Goal: Transaction & Acquisition: Book appointment/travel/reservation

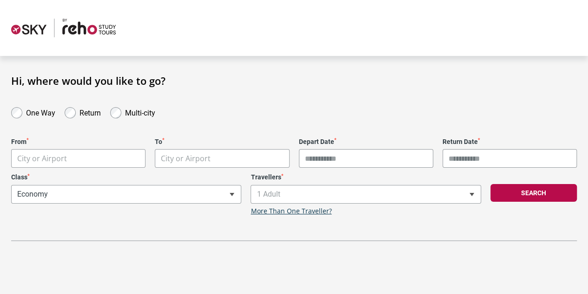
click at [80, 164] on body "**********" at bounding box center [294, 147] width 588 height 294
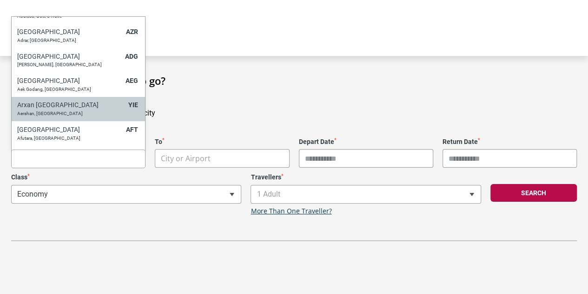
type input "*"
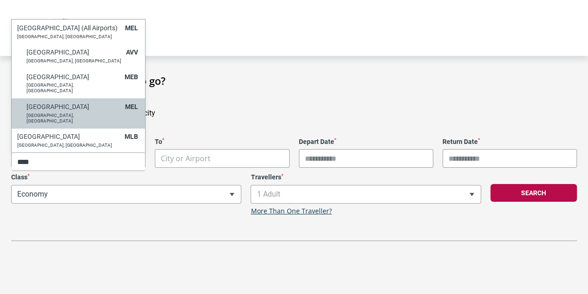
type input "****"
select select "MELA"
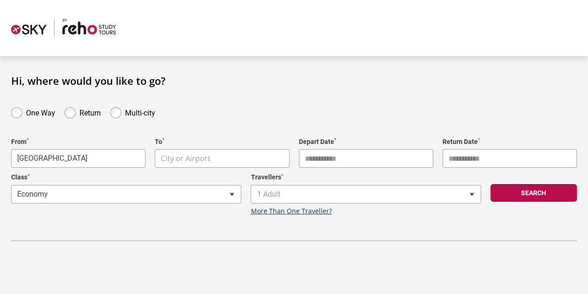
click at [225, 163] on body "**********" at bounding box center [294, 147] width 588 height 294
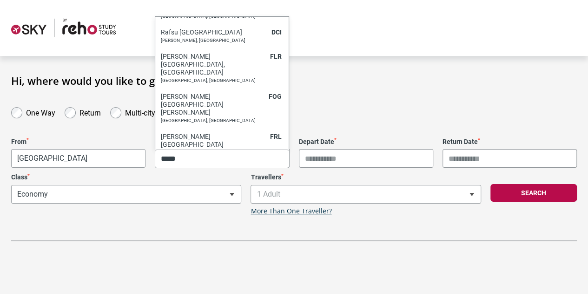
scroll to position [568, 0]
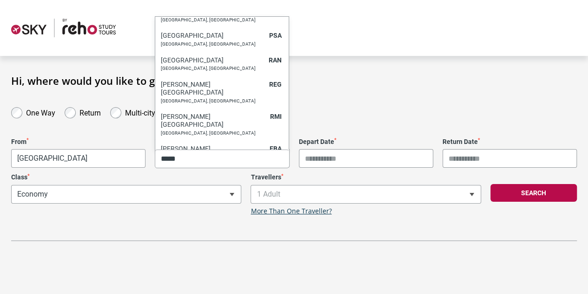
type input "*****"
select select "ROMC"
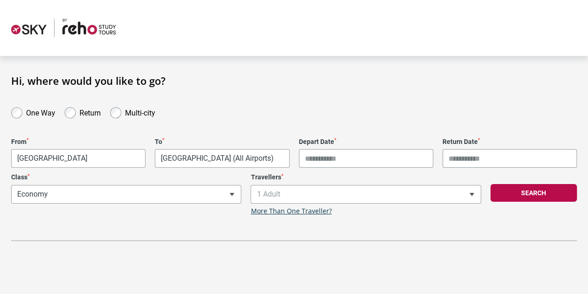
click at [346, 153] on input "Depart Date *" at bounding box center [366, 158] width 134 height 19
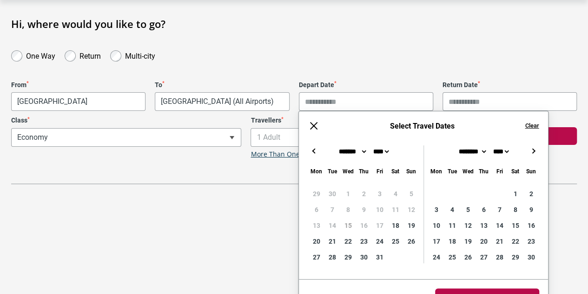
scroll to position [73, 0]
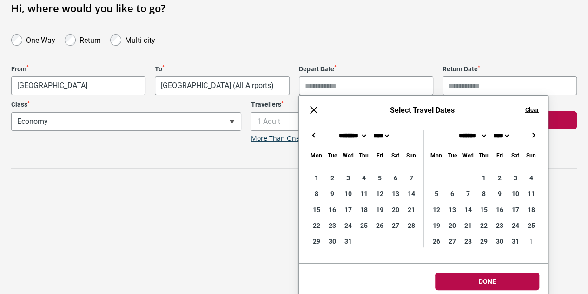
click at [537, 134] on button "→" at bounding box center [533, 134] width 11 height 11
type input "**********"
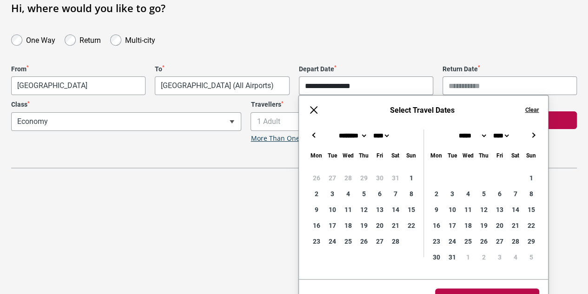
click at [534, 136] on button "→" at bounding box center [533, 134] width 11 height 11
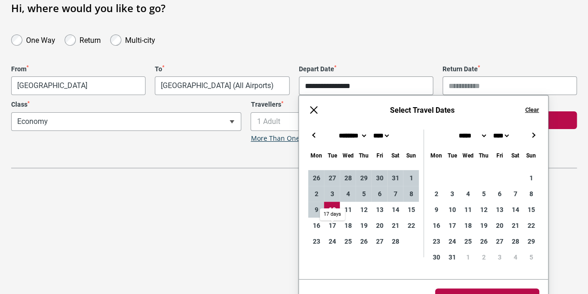
type input "**********"
click at [511, 221] on html "**********" at bounding box center [294, 74] width 588 height 294
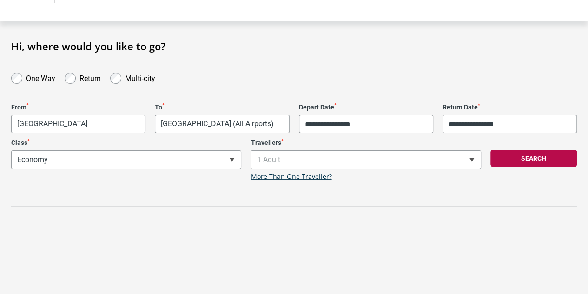
click at [233, 156] on div "**********" at bounding box center [127, 160] width 240 height 42
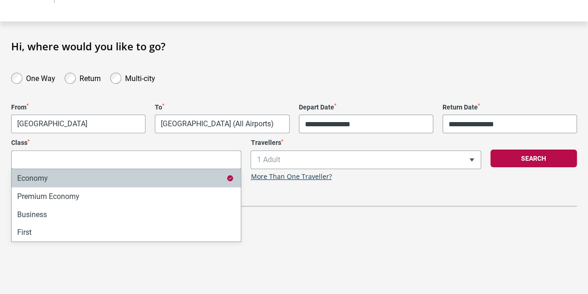
click at [233, 156] on input "Search" at bounding box center [126, 159] width 229 height 19
click at [393, 186] on div "**********" at bounding box center [294, 138] width 566 height 135
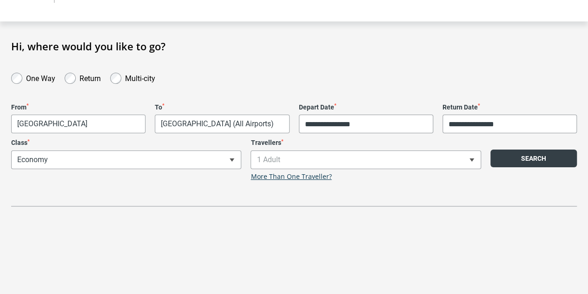
click at [546, 160] on button "Search" at bounding box center [534, 158] width 87 height 18
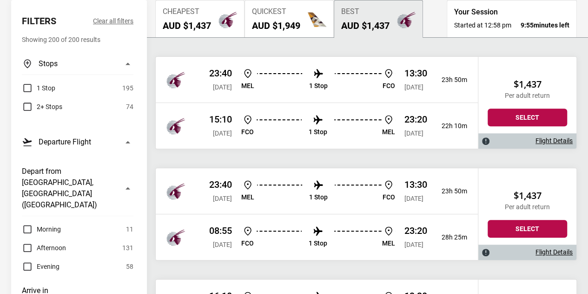
scroll to position [127, 0]
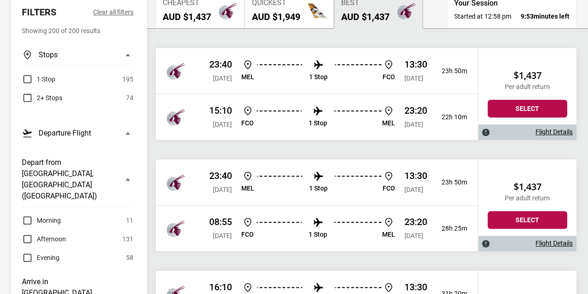
click at [30, 214] on label "Morning" at bounding box center [41, 219] width 39 height 11
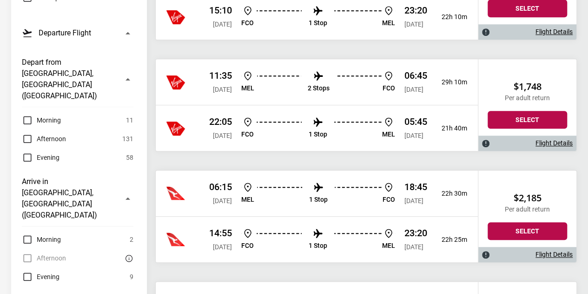
scroll to position [227, 0]
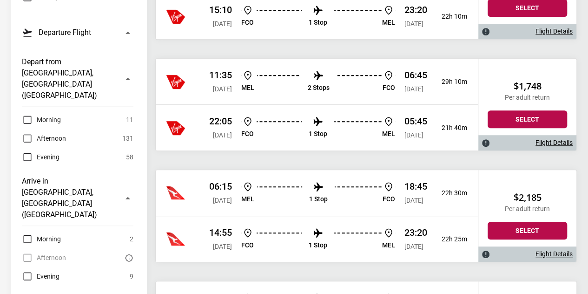
click at [26, 114] on label "Morning" at bounding box center [41, 119] width 39 height 11
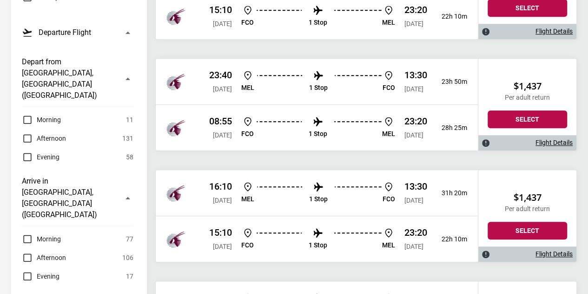
click at [28, 233] on label "Morning" at bounding box center [41, 238] width 39 height 11
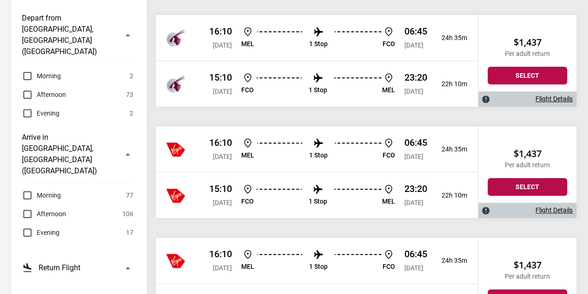
scroll to position [349, 0]
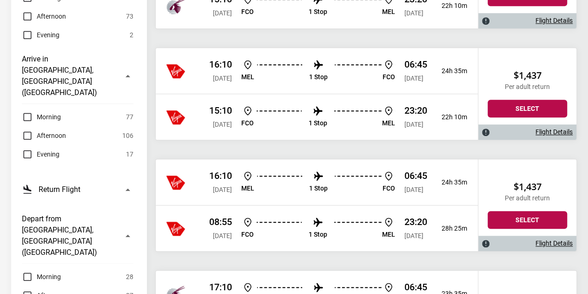
click at [26, 271] on label "Morning" at bounding box center [41, 276] width 39 height 11
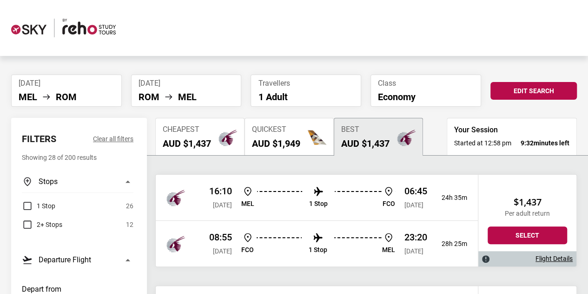
scroll to position [30, 0]
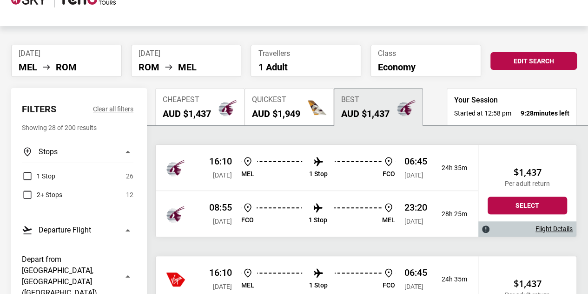
click at [200, 178] on div "16:10 [DATE] [PERSON_NAME] 1 Stop FCO 06:45 [DATE] 24h 35m" at bounding box center [317, 168] width 322 height 46
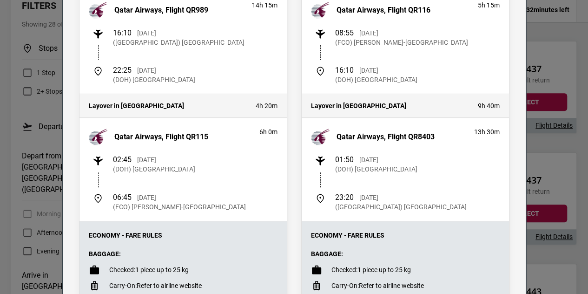
scroll to position [0, 0]
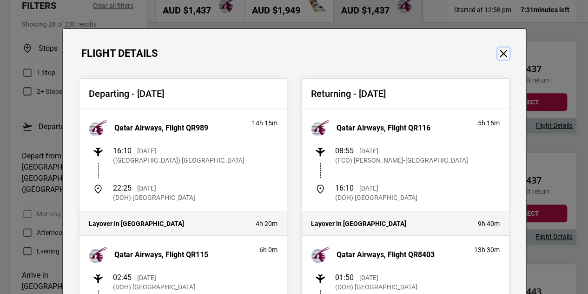
click at [500, 48] on button "Close" at bounding box center [504, 53] width 12 height 12
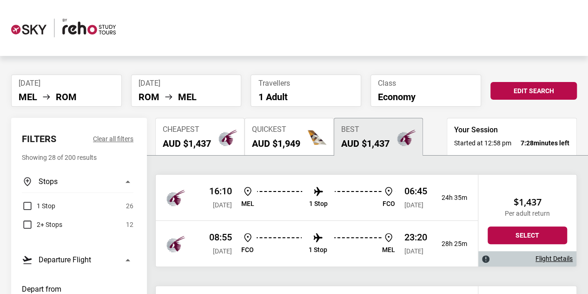
click at [83, 91] on ul "[PERSON_NAME]" at bounding box center [67, 96] width 96 height 11
click at [513, 93] on button "Edit Search" at bounding box center [534, 91] width 87 height 18
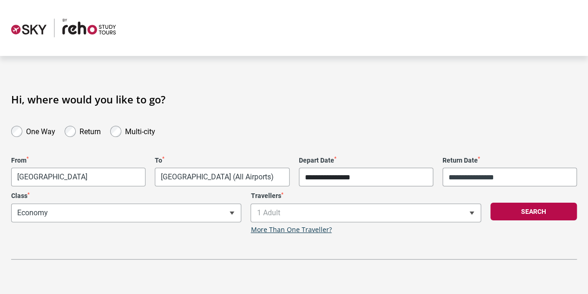
click at [343, 179] on input "**********" at bounding box center [366, 176] width 134 height 19
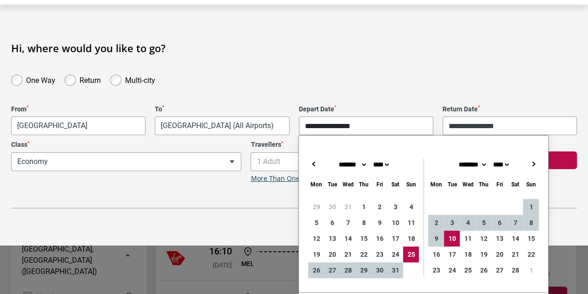
scroll to position [73, 0]
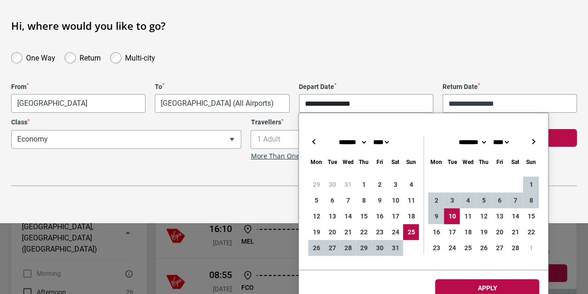
type input "**********"
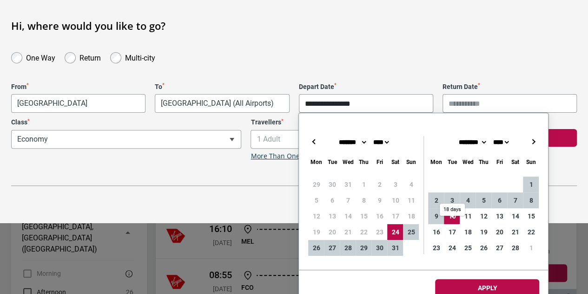
type input "**********"
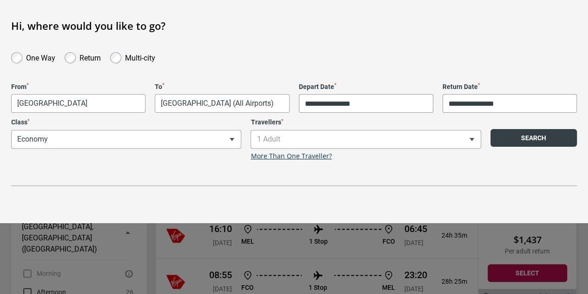
click at [519, 136] on button "Search" at bounding box center [534, 138] width 87 height 18
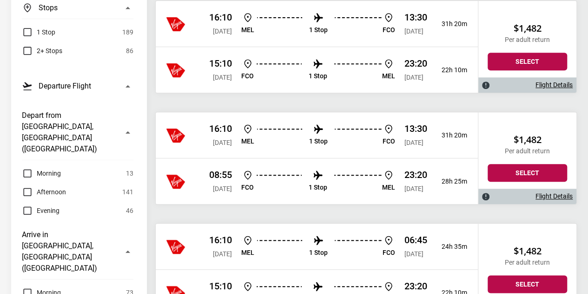
scroll to position [204, 0]
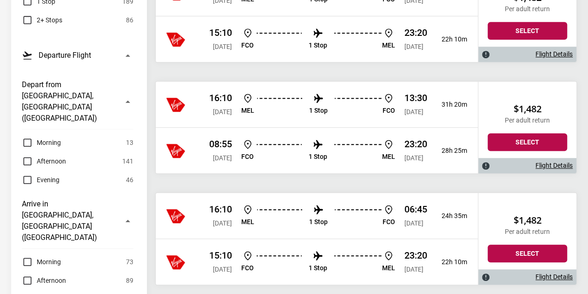
click at [26, 256] on label "Morning" at bounding box center [41, 261] width 39 height 11
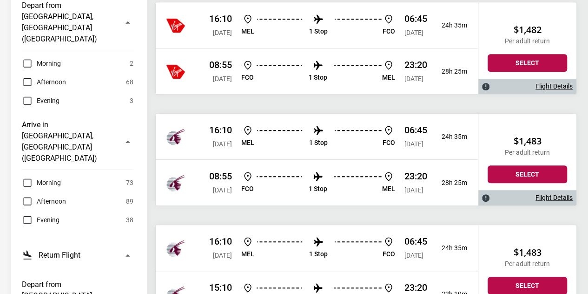
scroll to position [340, 0]
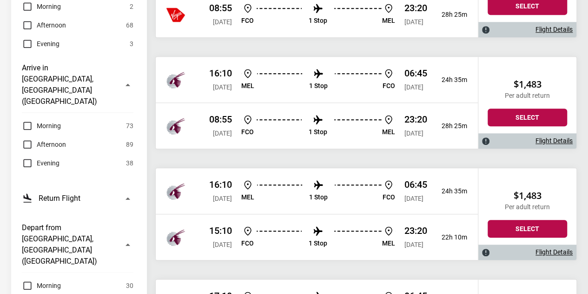
click at [30, 280] on label "Morning" at bounding box center [41, 285] width 39 height 11
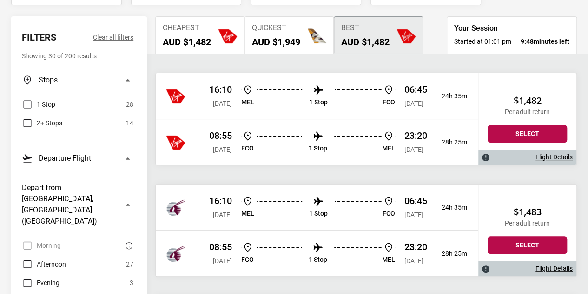
scroll to position [95, 0]
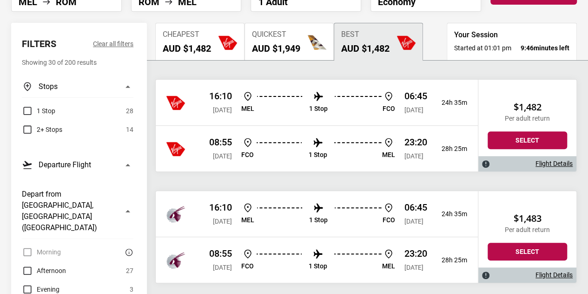
click at [413, 93] on p "06:45" at bounding box center [416, 95] width 23 height 11
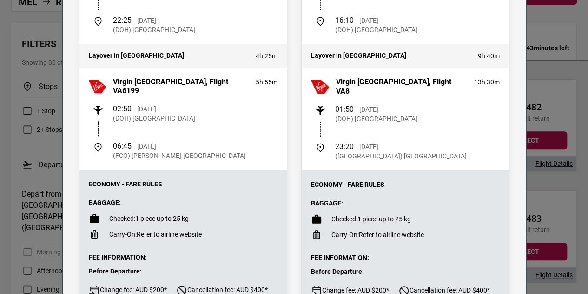
scroll to position [167, 0]
click at [550, 68] on div "Flight Details Departing - [DATE] Virgin [GEOGRAPHIC_DATA], Flight VA6135 14h 1…" at bounding box center [294, 147] width 588 height 294
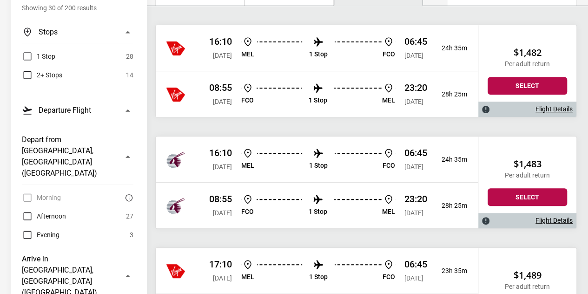
scroll to position [174, 0]
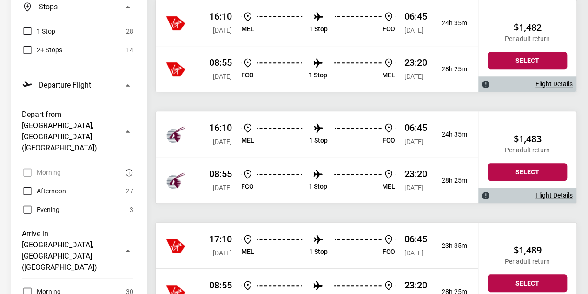
click at [446, 123] on div "16:10 [DATE] [PERSON_NAME] 1 Stop FCO 06:45 [DATE] 24h 35m" at bounding box center [317, 134] width 322 height 46
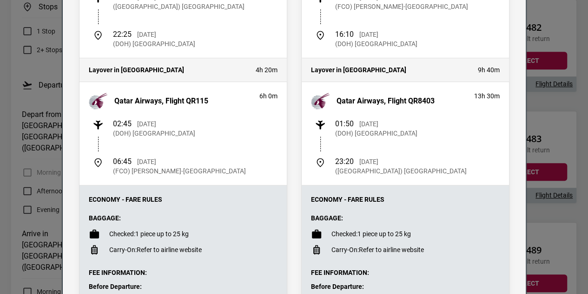
scroll to position [153, 0]
click at [0, 62] on div "Flight Details Departing - [DATE] Qatar Airways, Flight QR989 14h 15m 16:10 [DA…" at bounding box center [294, 147] width 588 height 294
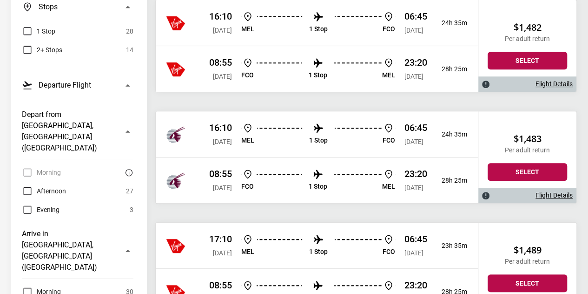
click at [203, 128] on div "16:10 [DATE] [PERSON_NAME] 1 Stop FCO 06:45 [DATE] 24h 35m" at bounding box center [317, 134] width 322 height 46
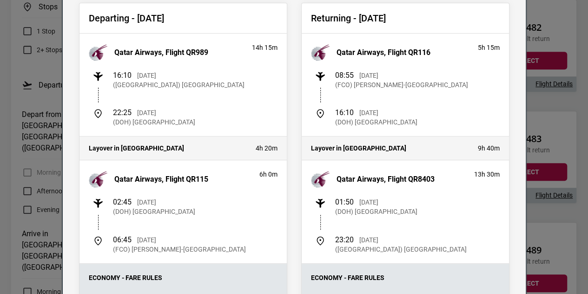
scroll to position [97, 0]
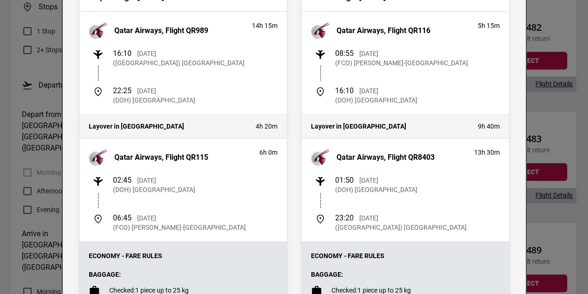
click at [563, 105] on div "Flight Details Departing - [DATE] Qatar Airways, Flight QR989 14h 15m 16:10 [DA…" at bounding box center [294, 147] width 588 height 294
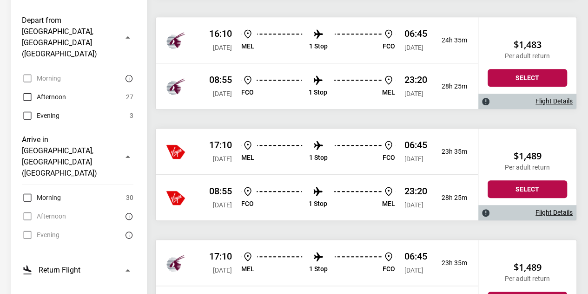
scroll to position [270, 0]
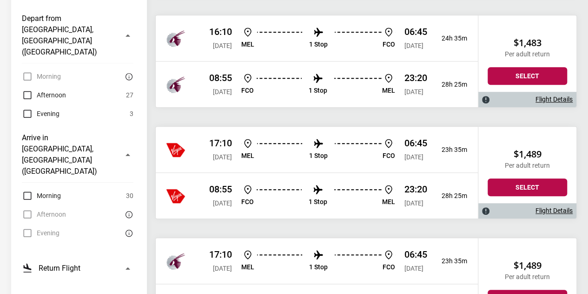
click at [26, 190] on label "Morning" at bounding box center [41, 195] width 39 height 11
click at [26, 208] on div "Afternoon 0" at bounding box center [78, 213] width 112 height 11
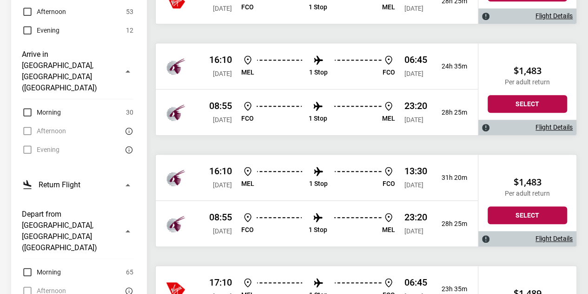
scroll to position [354, 0]
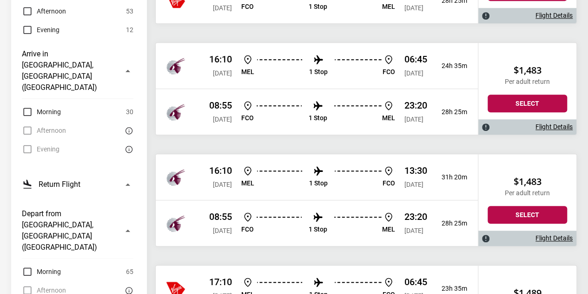
click at [27, 266] on label "Morning" at bounding box center [41, 271] width 39 height 11
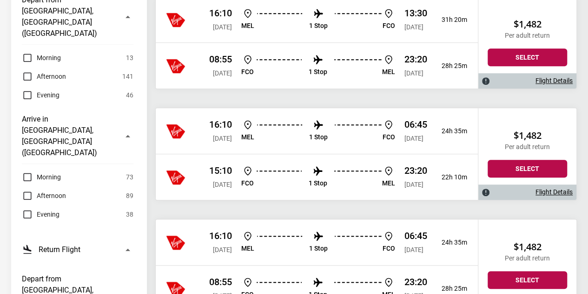
scroll to position [286, 0]
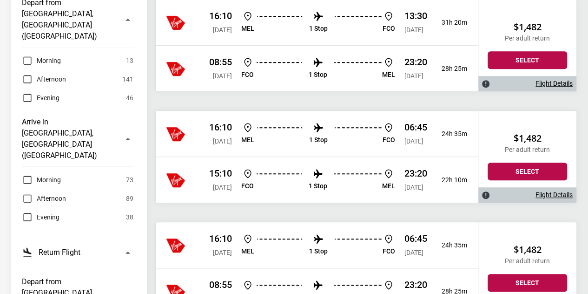
click at [27, 193] on label "Afternoon" at bounding box center [44, 198] width 44 height 11
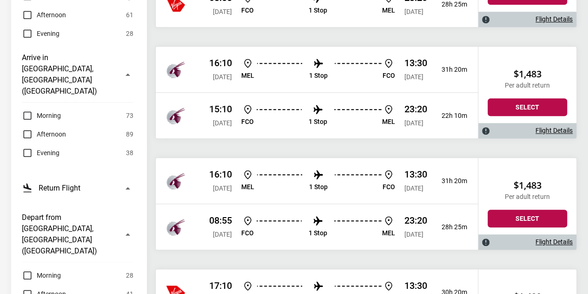
scroll to position [354, 0]
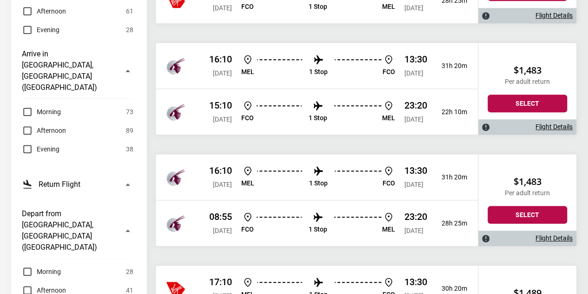
click at [27, 266] on label "Morning" at bounding box center [41, 271] width 39 height 11
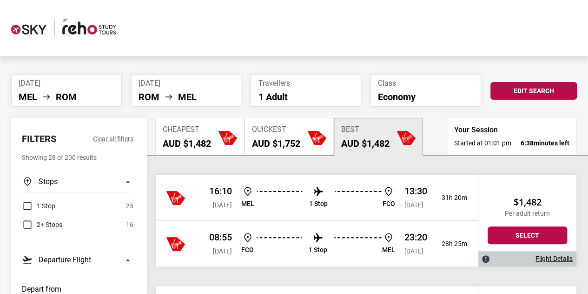
scroll to position [232, 0]
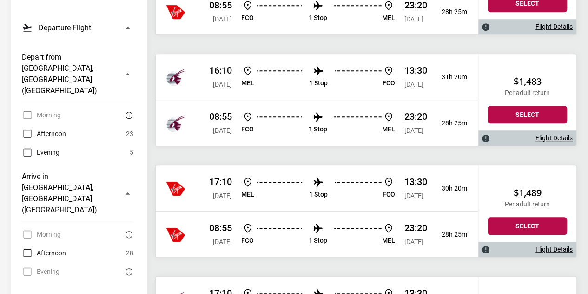
click at [27, 247] on label "Afternoon" at bounding box center [44, 252] width 44 height 11
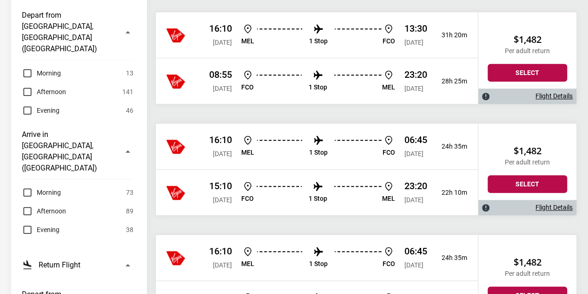
click at [28, 187] on label "Morning" at bounding box center [41, 192] width 39 height 11
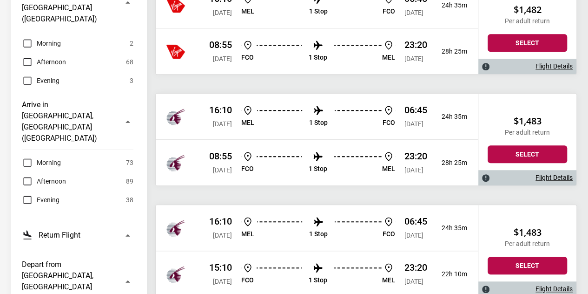
scroll to position [307, 0]
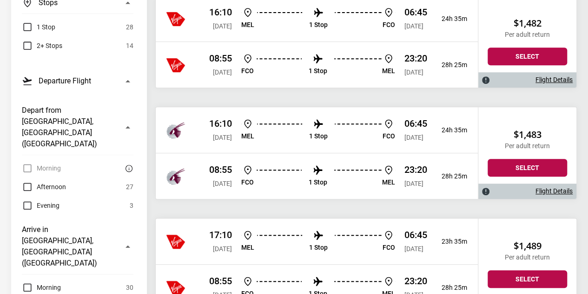
scroll to position [187, 0]
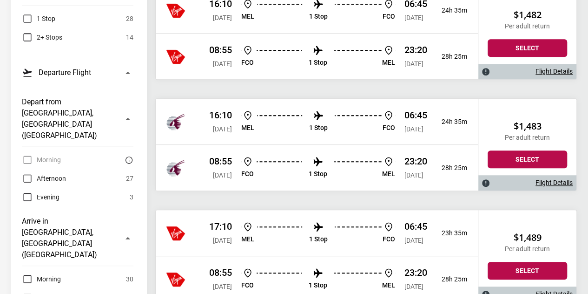
click at [200, 122] on div at bounding box center [184, 121] width 35 height 19
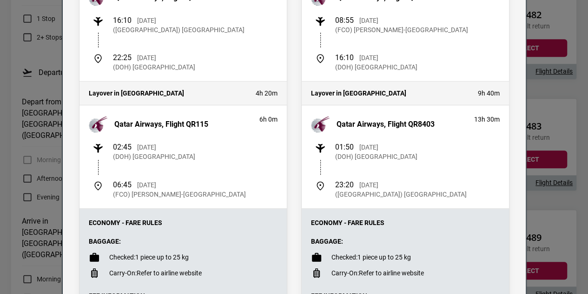
scroll to position [0, 0]
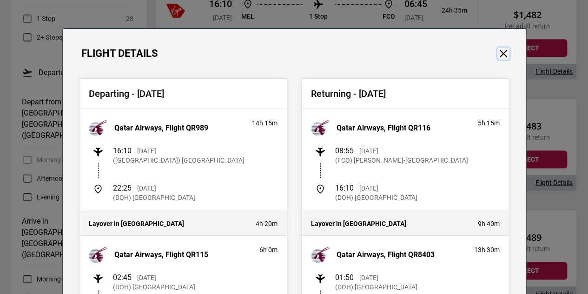
click at [500, 54] on button "Close" at bounding box center [504, 53] width 12 height 12
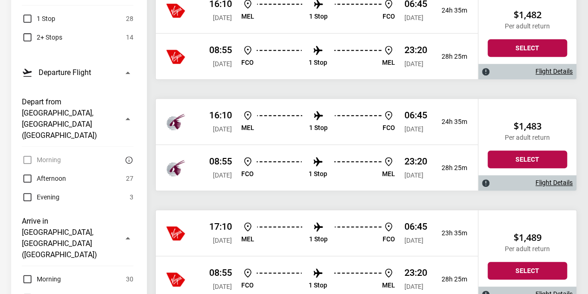
scroll to position [346, 0]
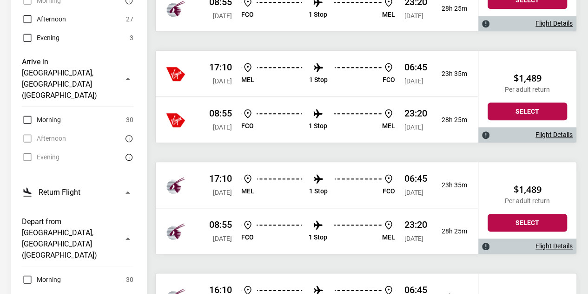
click at [28, 274] on label "Morning" at bounding box center [41, 279] width 39 height 11
click at [27, 292] on label "Afternoon" at bounding box center [44, 297] width 44 height 11
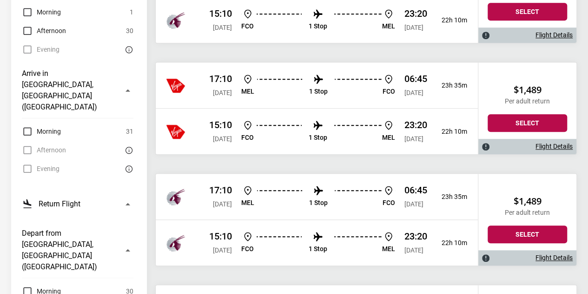
scroll to position [335, 0]
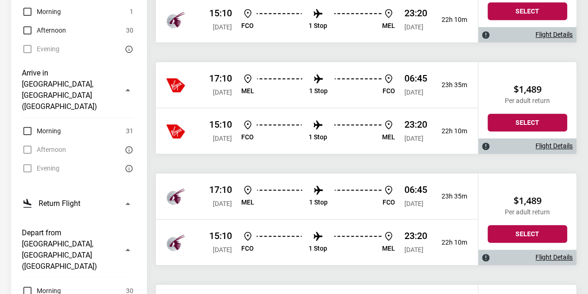
click at [29, 285] on label "Morning" at bounding box center [41, 290] width 39 height 11
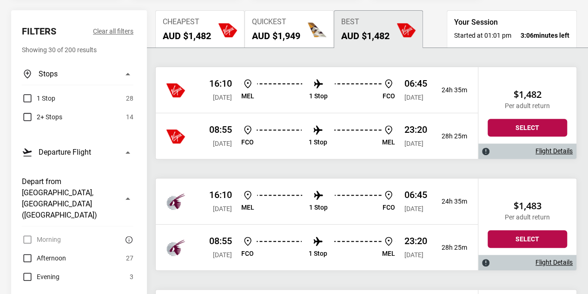
scroll to position [107, 0]
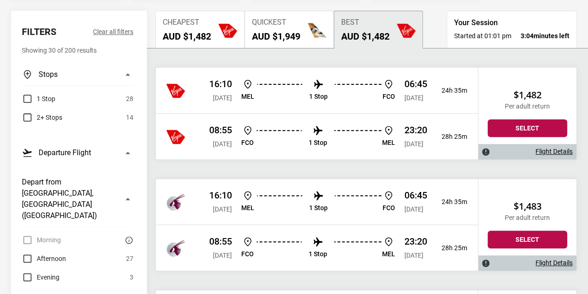
click at [207, 192] on div "16:10 [DATE] [PERSON_NAME] 1 Stop FCO 06:45 [DATE] 24h 35m" at bounding box center [317, 202] width 322 height 46
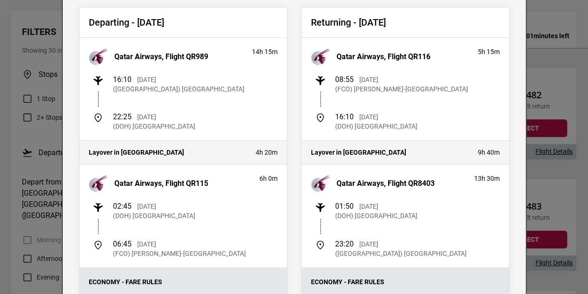
scroll to position [74, 0]
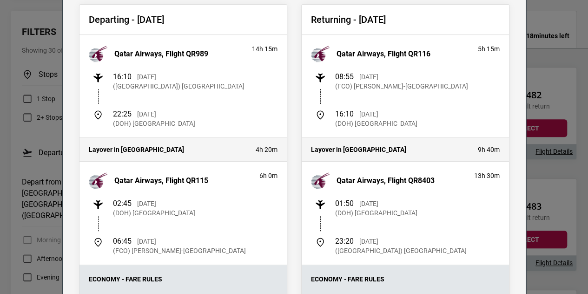
click at [544, 60] on div "Flight Details Departing - [DATE] Qatar Airways, Flight QR989 14h 15m 16:10 [DA…" at bounding box center [294, 147] width 588 height 294
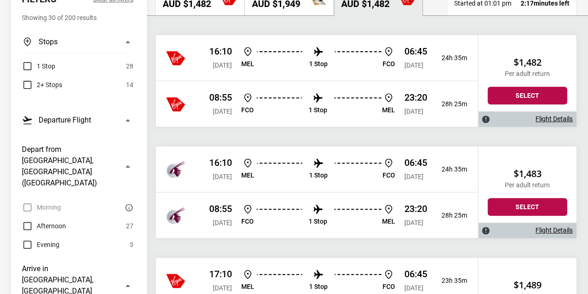
scroll to position [141, 0]
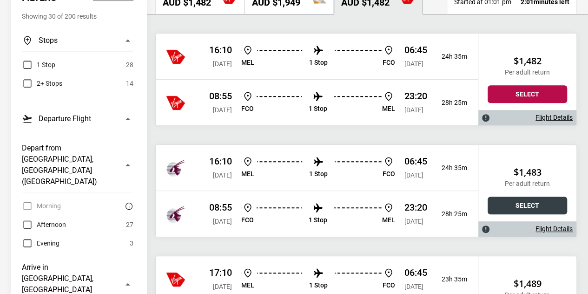
click at [499, 204] on button "Select" at bounding box center [528, 205] width 80 height 18
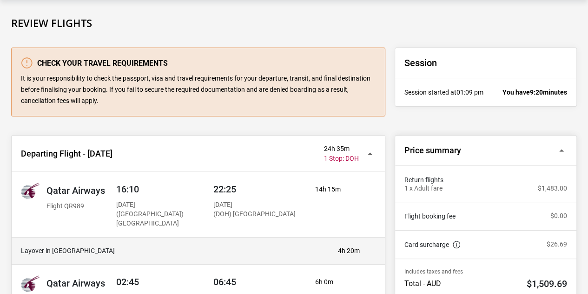
scroll to position [143, 0]
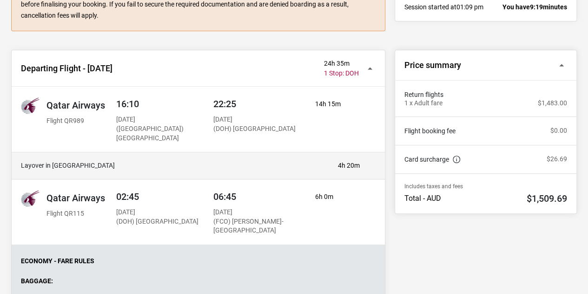
click at [345, 70] on span "1 Stop: DOH" at bounding box center [341, 73] width 35 height 8
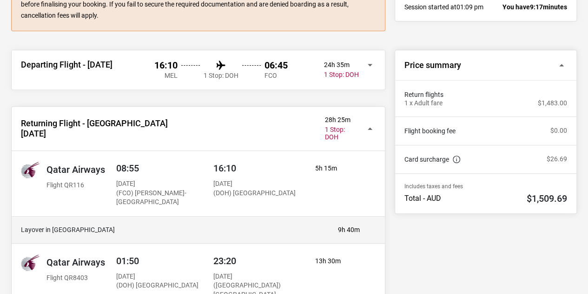
click at [345, 71] on span "1 Stop: DOH" at bounding box center [341, 75] width 35 height 8
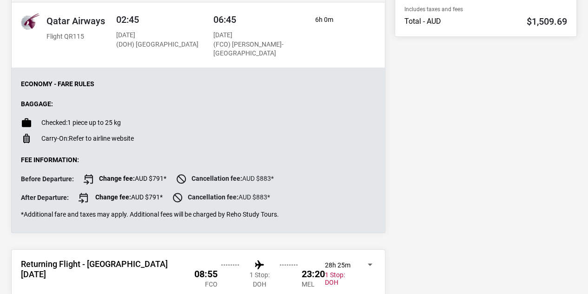
scroll to position [394, 0]
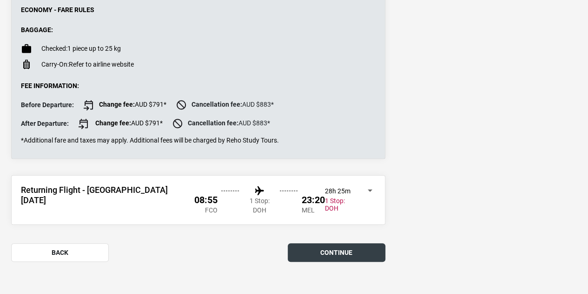
click at [317, 243] on button "continue" at bounding box center [337, 252] width 98 height 19
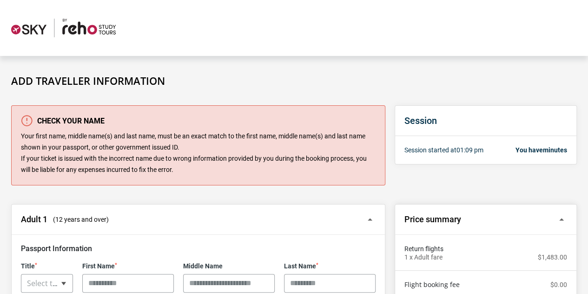
scroll to position [194, 0]
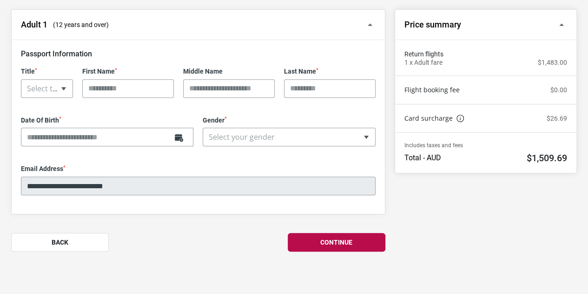
click at [45, 89] on div "Title * ** *** **** ** Select title" at bounding box center [46, 82] width 61 height 30
select select "****"
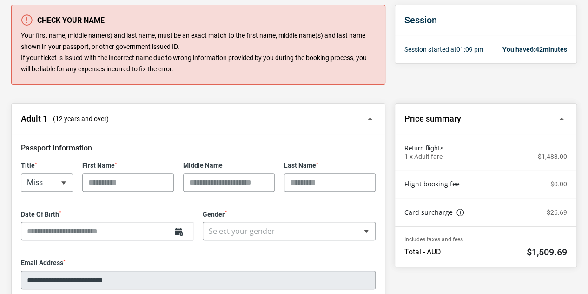
scroll to position [140, 0]
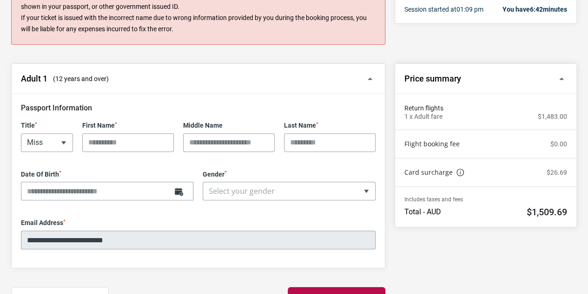
click at [116, 145] on input "First Name *" at bounding box center [128, 142] width 92 height 19
type input "******"
type input "*"
type input "**"
click at [214, 142] on input "*" at bounding box center [229, 142] width 92 height 19
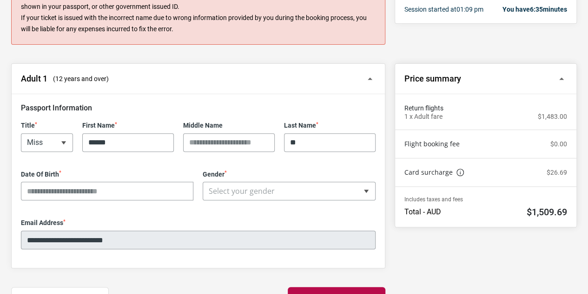
click at [179, 191] on input "Date Of Birth *" at bounding box center [107, 190] width 173 height 19
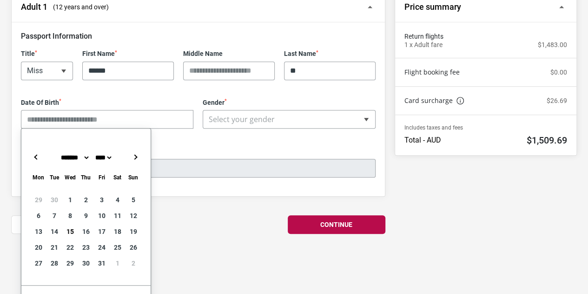
scroll to position [212, 0]
click at [102, 160] on select "**** **** **** **** **** **** **** **** **** **** **** **** **** **** **** ****…" at bounding box center [103, 156] width 20 height 7
click at [66, 157] on select "******* ******** ***** ***** *** **** **** ****** ********* ******* ******** **…" at bounding box center [74, 156] width 31 height 7
type input "**********"
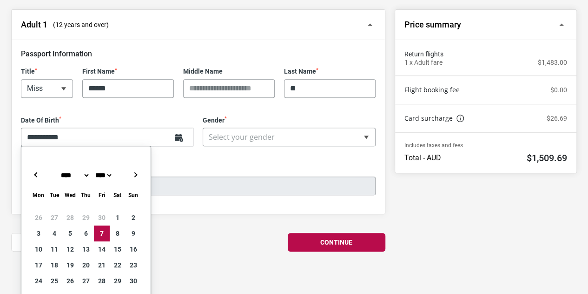
click at [231, 120] on div "**********" at bounding box center [289, 131] width 182 height 30
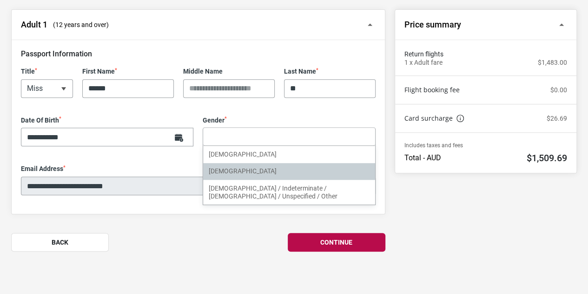
select select "******"
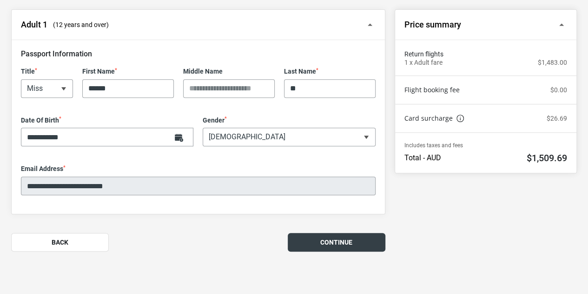
click at [318, 234] on button "Continue" at bounding box center [337, 242] width 98 height 19
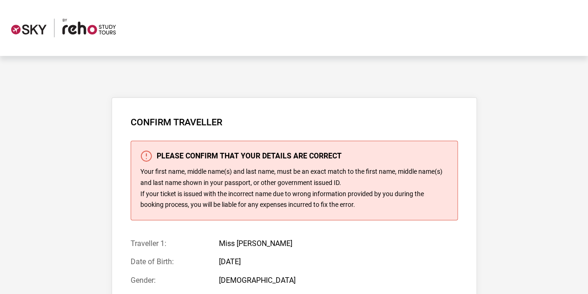
scroll to position [105, 0]
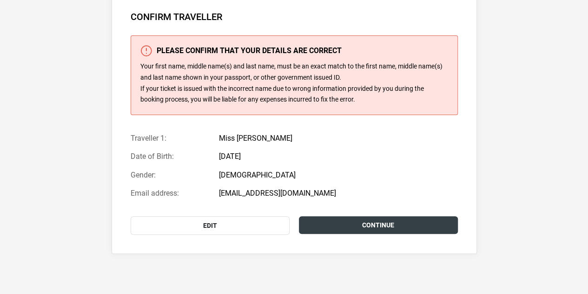
click at [320, 227] on link "Continue" at bounding box center [378, 225] width 159 height 18
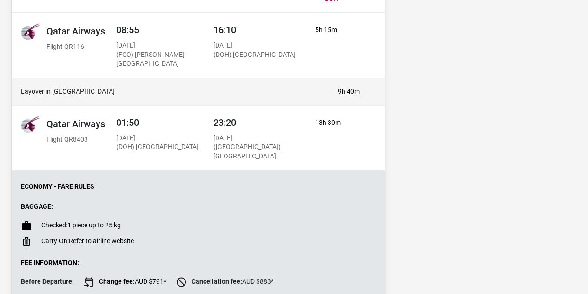
scroll to position [703, 0]
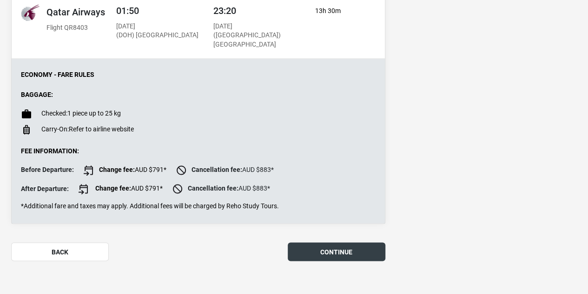
click at [311, 245] on button "continue" at bounding box center [337, 251] width 98 height 19
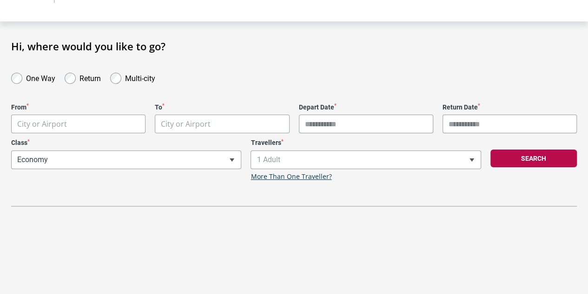
scroll to position [34, 0]
click at [104, 122] on body "**********" at bounding box center [294, 113] width 588 height 294
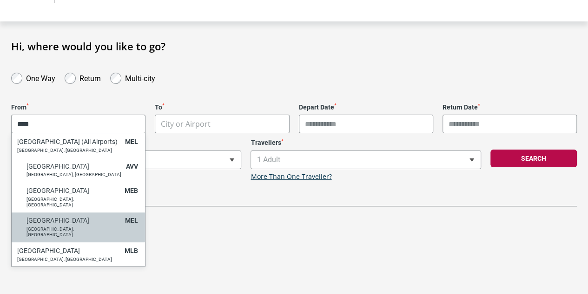
type input "****"
select select "MELA"
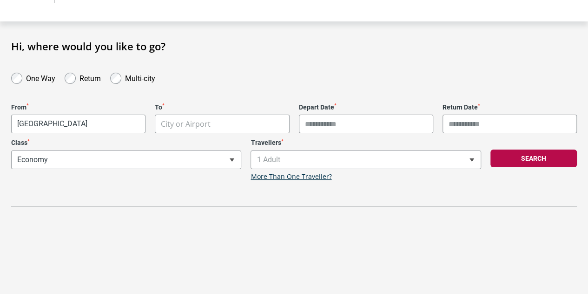
click at [217, 126] on body "**********" at bounding box center [294, 113] width 588 height 294
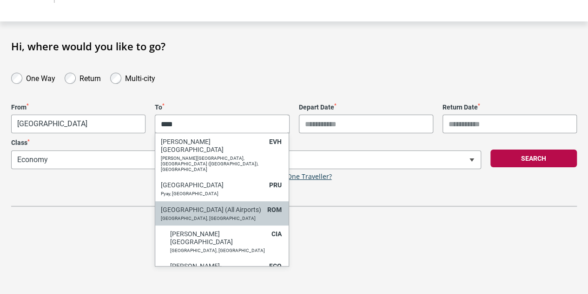
type input "****"
select select "ROMC"
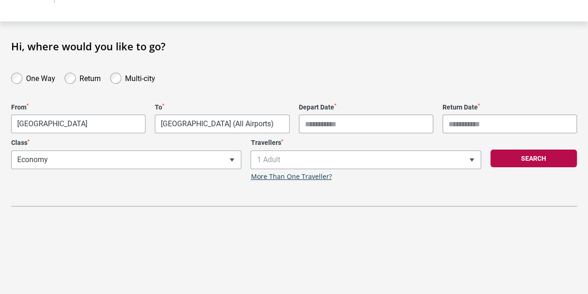
click at [399, 119] on input "Depart Date *" at bounding box center [366, 123] width 134 height 19
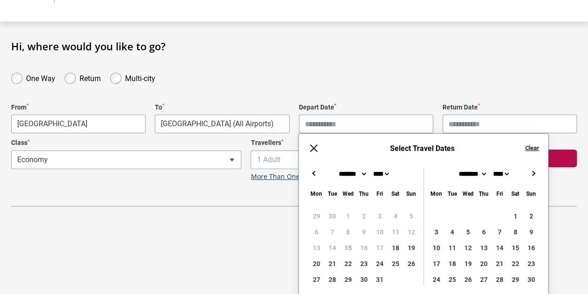
click at [535, 174] on button "→" at bounding box center [533, 172] width 11 height 11
click at [311, 175] on button "←" at bounding box center [313, 172] width 11 height 11
type input "**********"
click at [534, 171] on button "→" at bounding box center [533, 172] width 11 height 11
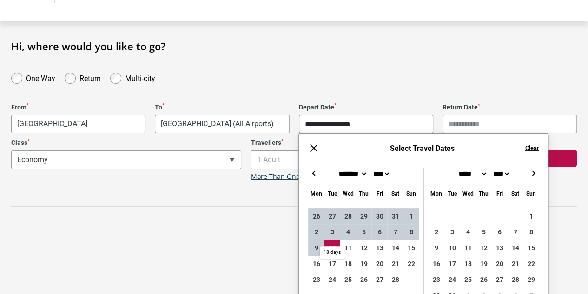
type input "**********"
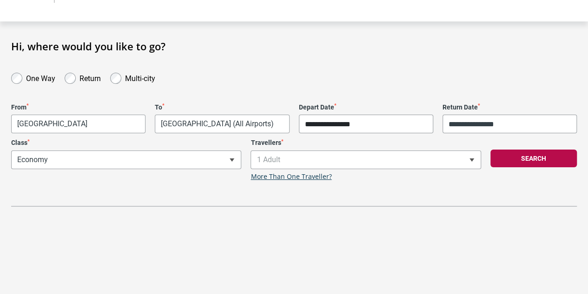
click at [490, 259] on html "**********" at bounding box center [294, 113] width 588 height 294
click at [200, 159] on div "**********" at bounding box center [127, 160] width 240 height 42
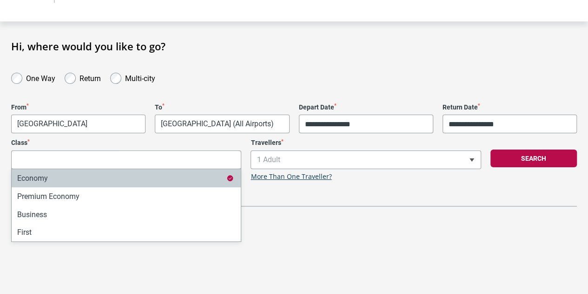
click at [200, 159] on input "Search" at bounding box center [126, 159] width 229 height 19
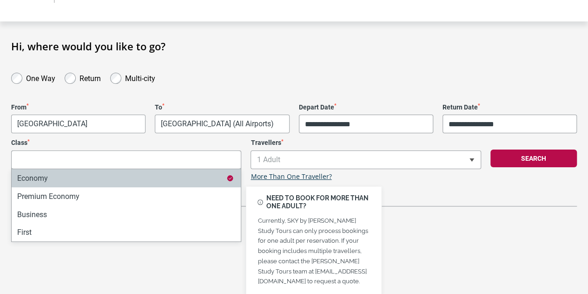
click at [300, 175] on link "More Than One Traveller?" at bounding box center [291, 177] width 81 height 8
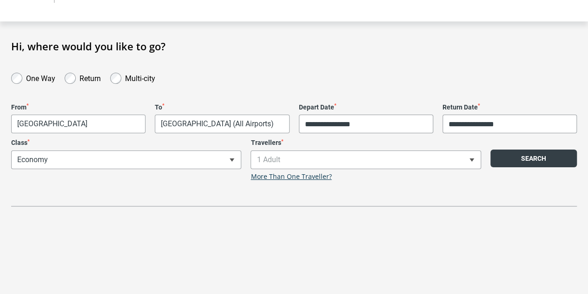
click at [524, 159] on button "Search" at bounding box center [534, 158] width 87 height 18
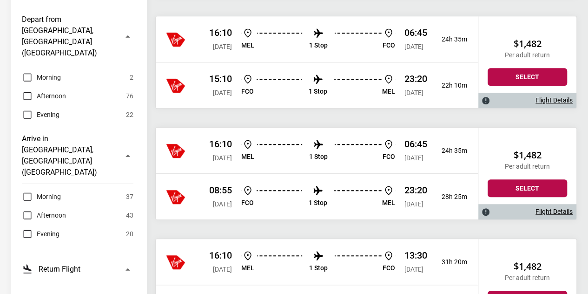
scroll to position [276, 0]
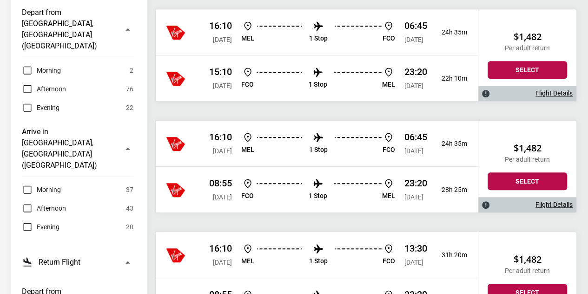
click at [28, 184] on label "Morning" at bounding box center [41, 189] width 39 height 11
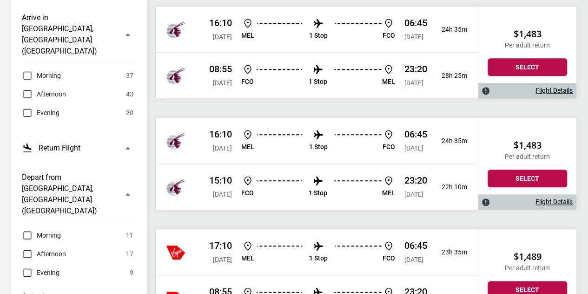
scroll to position [424, 0]
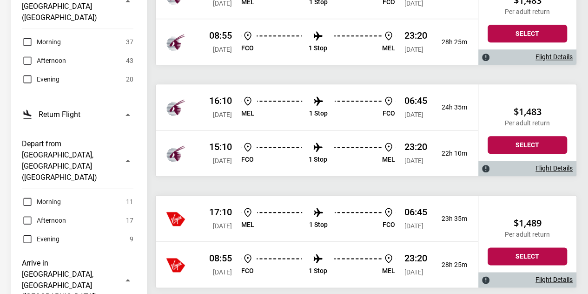
click at [28, 196] on label "Morning" at bounding box center [41, 201] width 39 height 11
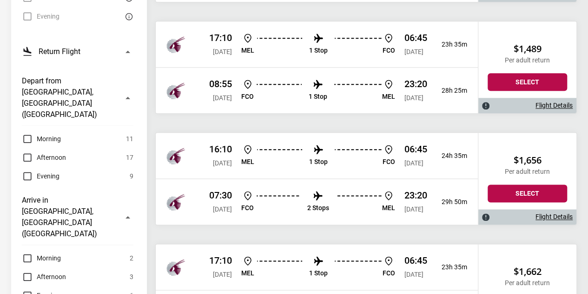
scroll to position [487, 0]
click at [290, 163] on ul "MEL 1 Stop FCO" at bounding box center [318, 155] width 154 height 24
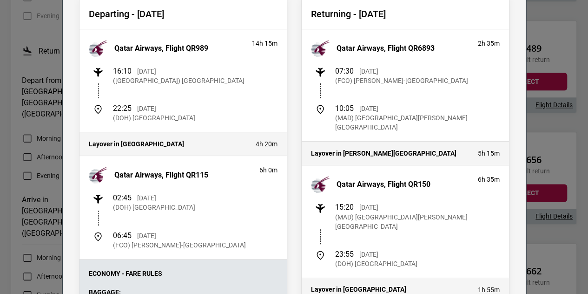
scroll to position [93, 0]
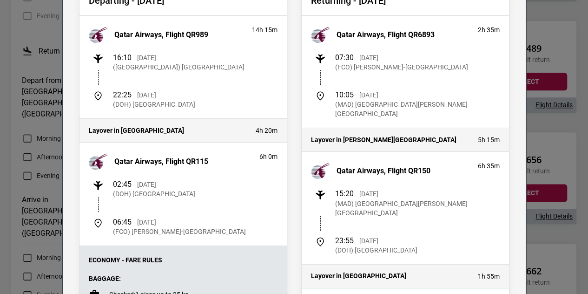
click at [567, 123] on div "Flight Details Departing - Sat, 24 Jan 2026 Qatar Airways, Flight QR989 14h 15m…" at bounding box center [294, 147] width 588 height 294
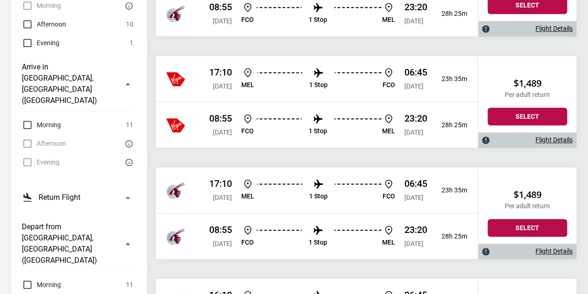
scroll to position [405, 0]
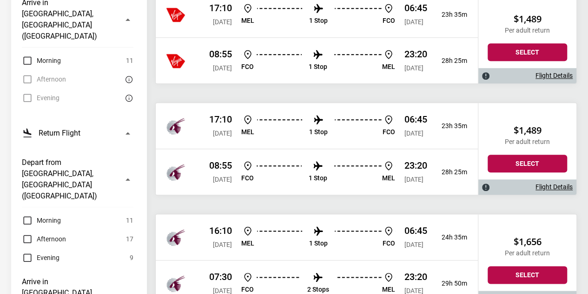
click at [431, 116] on div "17:10 Sat, 24 Jan 2026 MEL 1 Stop FCO 06:45 Sun, 25 Jan 2026 23h 35m" at bounding box center [317, 126] width 322 height 46
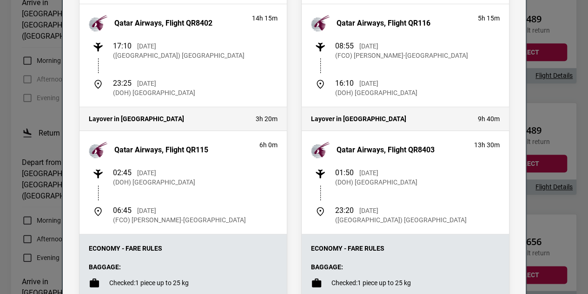
scroll to position [113, 0]
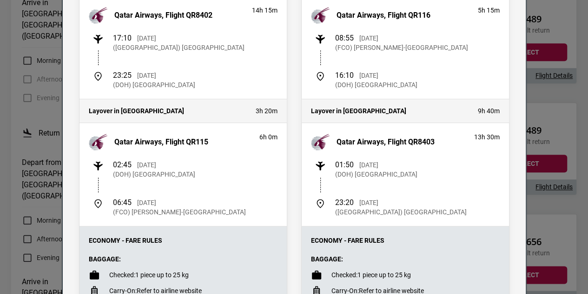
click at [569, 93] on div "Flight Details Departing - Sat, 24 Jan 2026 Qatar Airways, Flight QR8402 14h 15…" at bounding box center [294, 147] width 588 height 294
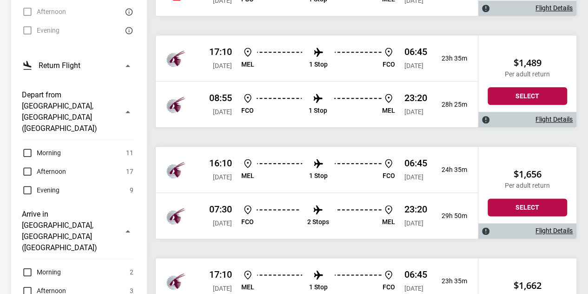
scroll to position [473, 0]
click at [306, 179] on div "16:10 [DATE] [PERSON_NAME] 1 Stop FCO 06:45 [DATE] 24h 35m" at bounding box center [317, 169] width 322 height 46
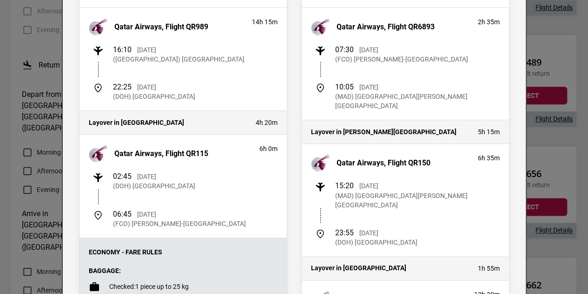
scroll to position [100, 0]
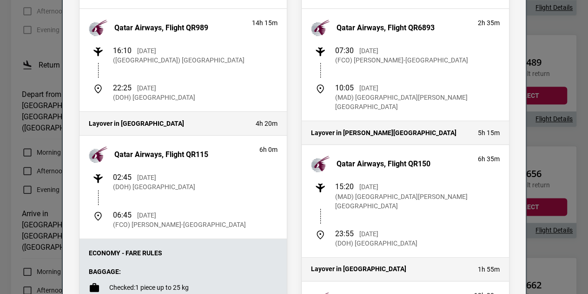
click at [538, 134] on div "Flight Details Departing - Sat, 24 Jan 2026 Qatar Airways, Flight QR989 14h 15m…" at bounding box center [294, 147] width 588 height 294
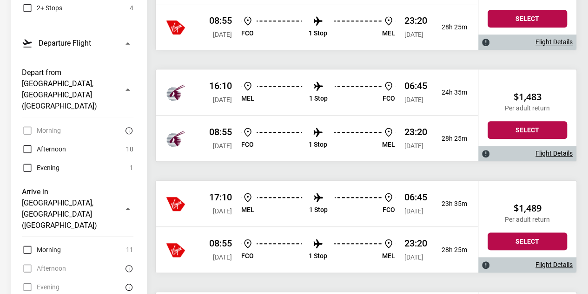
scroll to position [133, 0]
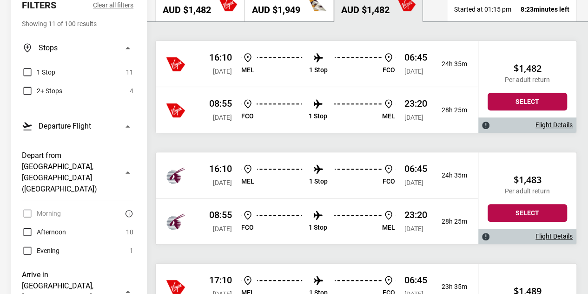
click at [288, 183] on ul "MEL 1 Stop FCO" at bounding box center [318, 175] width 154 height 24
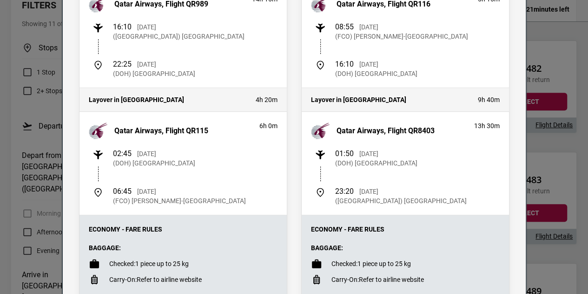
scroll to position [145, 0]
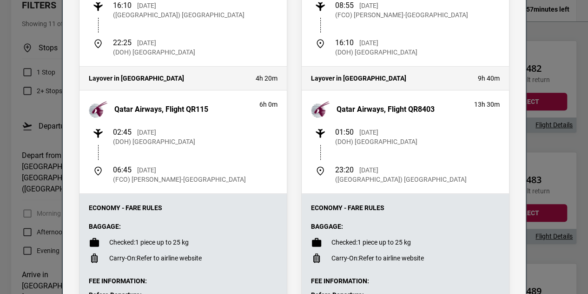
click at [547, 146] on div "Flight Details Departing - [DATE] Qatar Airways, Flight QR989 14h 15m 16:10 [DA…" at bounding box center [294, 147] width 588 height 294
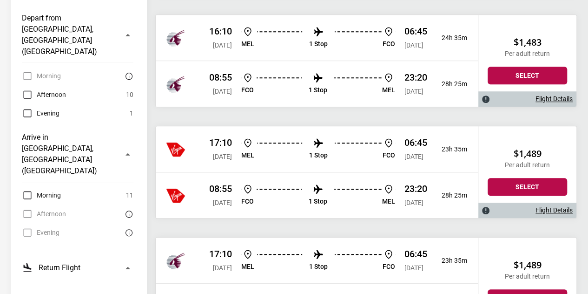
scroll to position [266, 0]
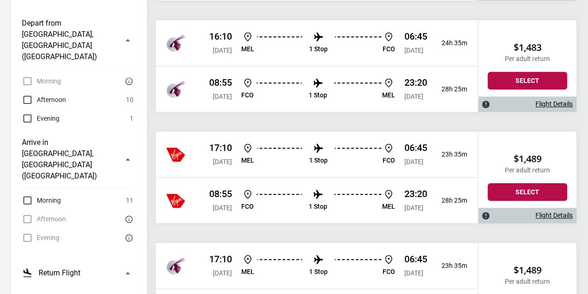
click at [28, 194] on label "Morning" at bounding box center [41, 199] width 39 height 11
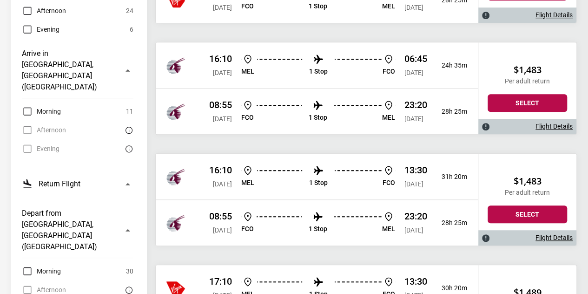
click at [25, 265] on label "Morning" at bounding box center [41, 270] width 39 height 11
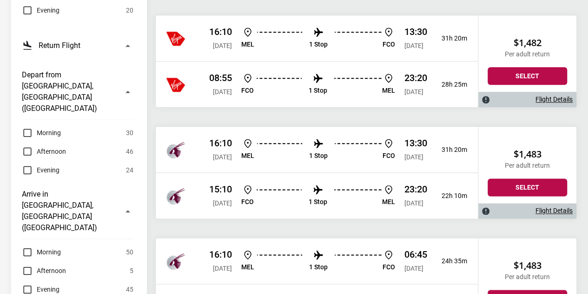
scroll to position [493, 0]
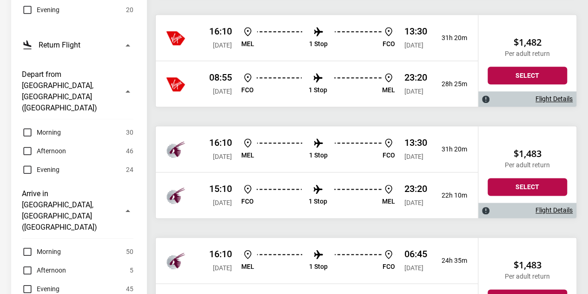
click at [217, 159] on div "16:10 Sat, 24 Jan 2026 MEL 1 Stop FCO 13:30 Sun, 25 Jan 2026 31h 20m" at bounding box center [317, 149] width 322 height 46
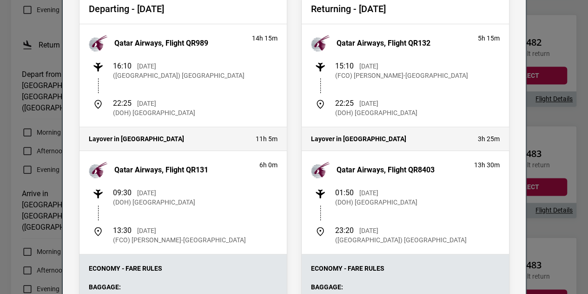
scroll to position [85, 0]
click at [535, 112] on div "Flight Details Departing - Sat, 24 Jan 2026 Qatar Airways, Flight QR989 14h 15m…" at bounding box center [294, 147] width 588 height 294
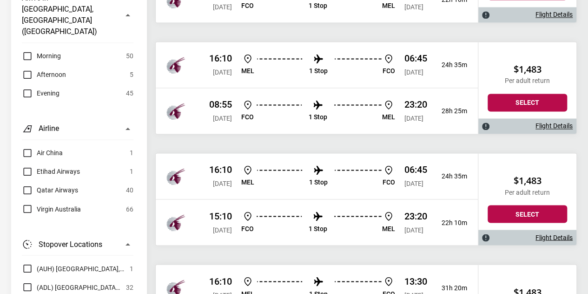
scroll to position [689, 0]
click at [325, 198] on div "15:10 Tue, 10 Feb 2026 FCO 1 Stop MEL 23:20 Wed, 11 Feb 2026 22h 10m" at bounding box center [317, 221] width 322 height 46
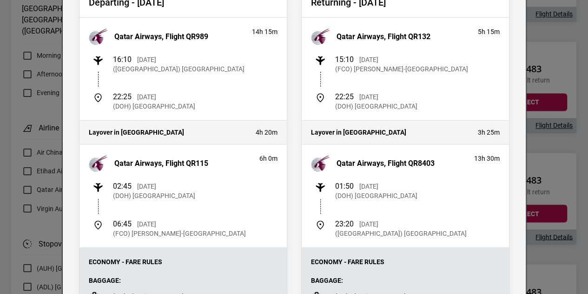
scroll to position [86, 0]
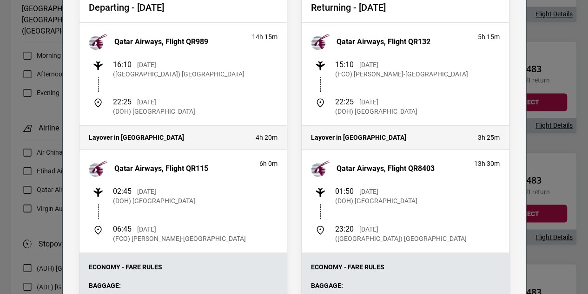
click at [539, 147] on div "Flight Details Departing - Sat, 24 Jan 2026 Qatar Airways, Flight QR989 14h 15m…" at bounding box center [294, 147] width 588 height 294
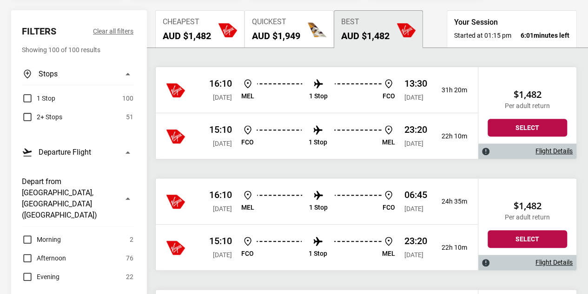
scroll to position [0, 0]
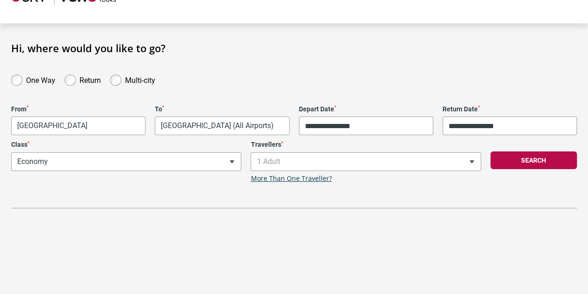
scroll to position [34, 0]
